Goal: Task Accomplishment & Management: Use online tool/utility

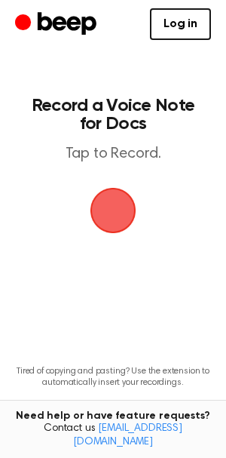
click at [124, 218] on span "button" at bounding box center [113, 210] width 74 height 74
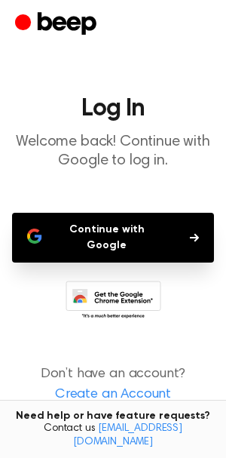
click at [142, 239] on button "Continue with Google" at bounding box center [113, 238] width 202 height 50
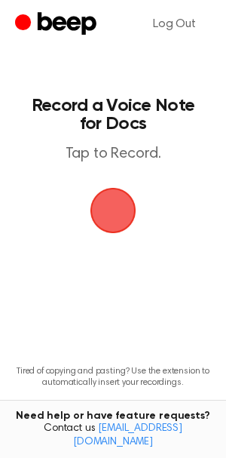
click at [130, 205] on span "button" at bounding box center [113, 210] width 66 height 66
click at [124, 216] on span "button" at bounding box center [114, 211] width 84 height 84
click at [124, 216] on span "button" at bounding box center [113, 210] width 84 height 84
click at [145, 227] on span "button" at bounding box center [112, 209] width 73 height 73
click at [145, 227] on span "button" at bounding box center [112, 210] width 81 height 81
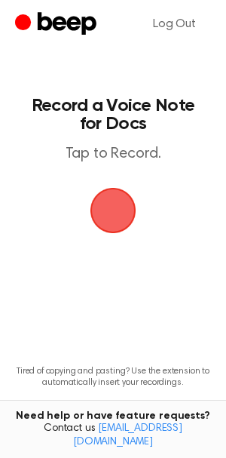
click at [131, 219] on span "button" at bounding box center [113, 210] width 74 height 74
click at [122, 209] on span "button" at bounding box center [113, 211] width 70 height 70
click at [122, 209] on span "button" at bounding box center [113, 210] width 84 height 84
click at [112, 210] on span "button" at bounding box center [113, 210] width 78 height 78
click at [112, 210] on span "button" at bounding box center [112, 209] width 73 height 73
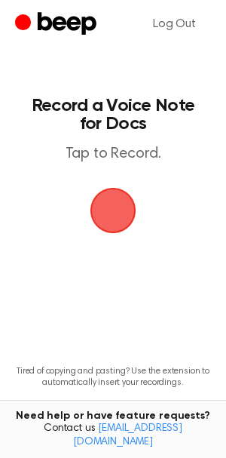
click at [69, 7] on div "Log Out" at bounding box center [113, 24] width 196 height 48
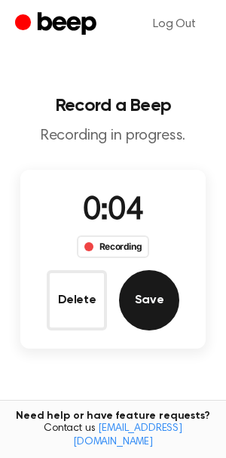
click at [135, 292] on button "Save" at bounding box center [149, 300] width 60 height 60
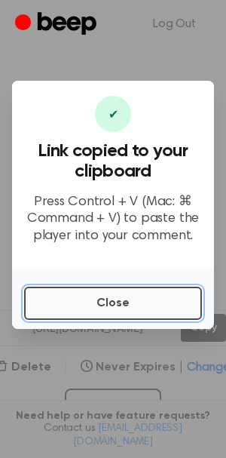
click at [132, 298] on button "Close" at bounding box center [113, 302] width 178 height 33
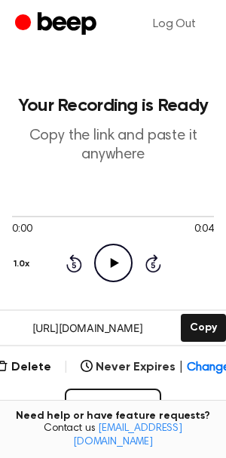
click at [115, 268] on icon "Play Audio" at bounding box center [113, 262] width 38 height 38
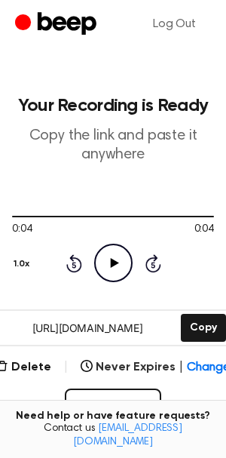
click at [121, 261] on icon "Play Audio" at bounding box center [113, 262] width 38 height 38
click at [121, 258] on icon "Play Audio" at bounding box center [113, 262] width 38 height 38
